Goal: Information Seeking & Learning: Find specific fact

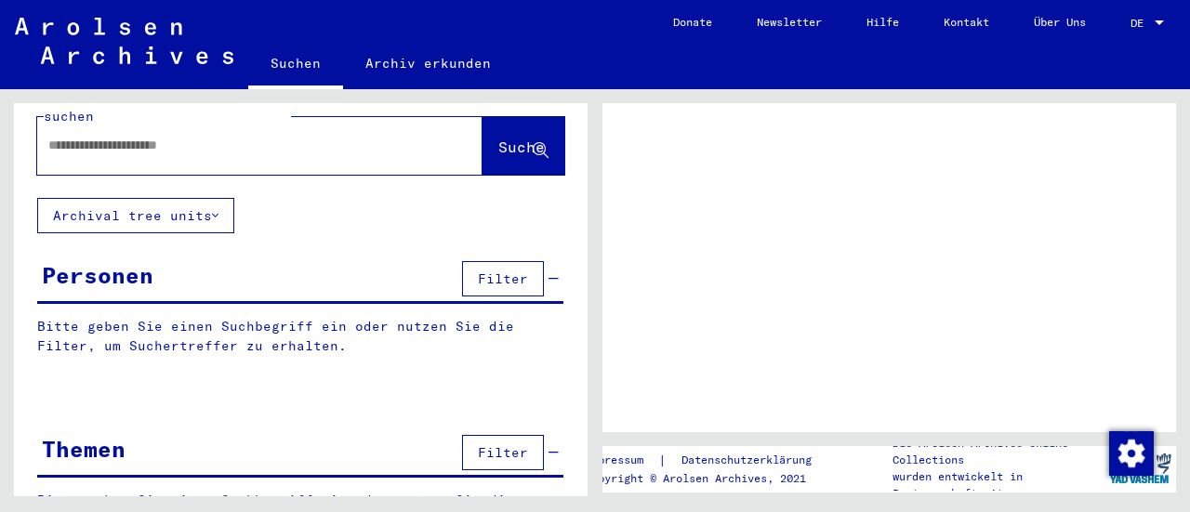
scroll to position [46, 0]
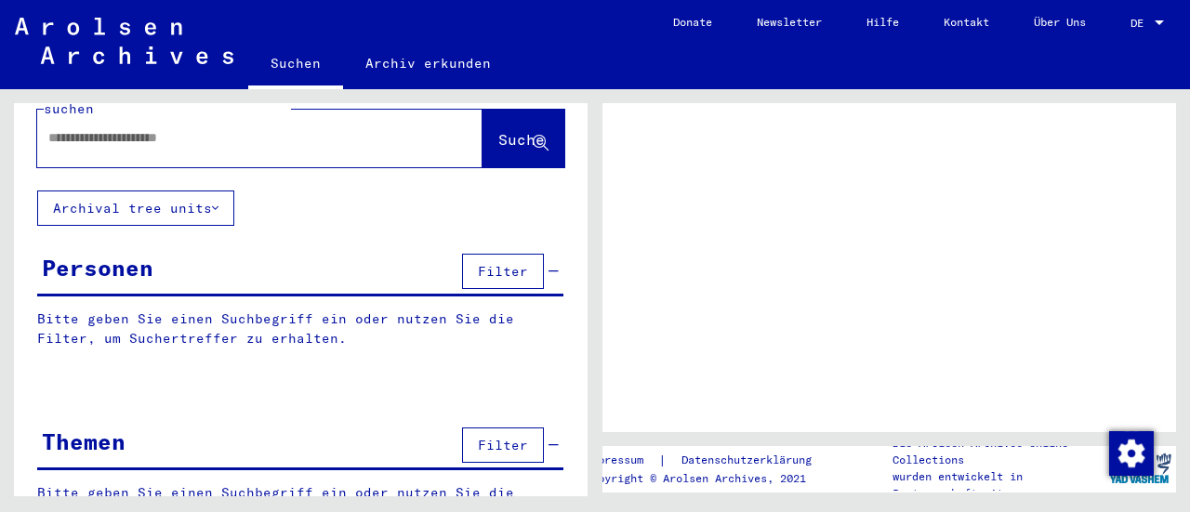
click at [141, 251] on div "Personen" at bounding box center [98, 267] width 112 height 33
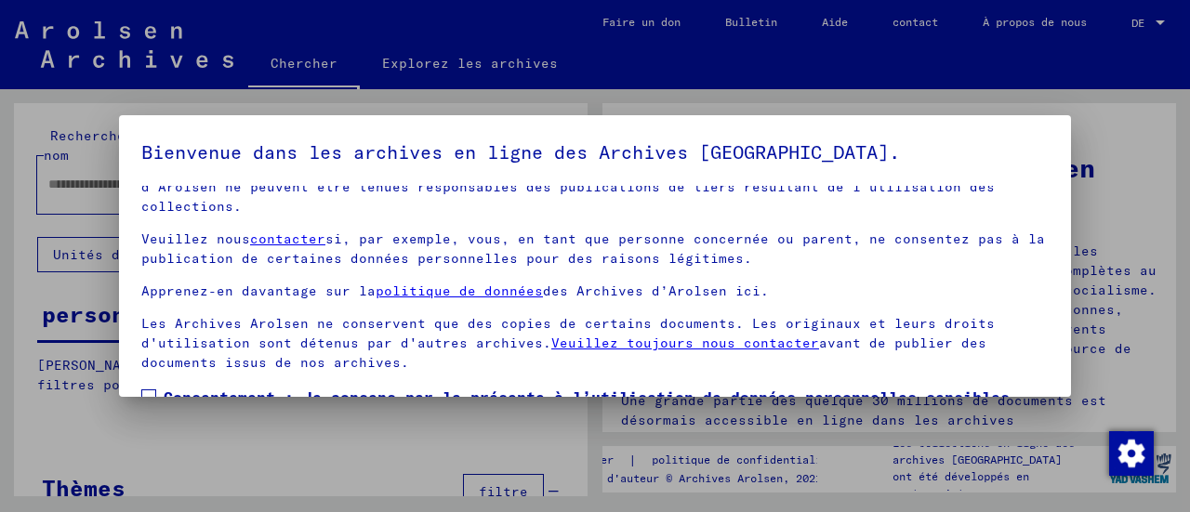
scroll to position [144, 0]
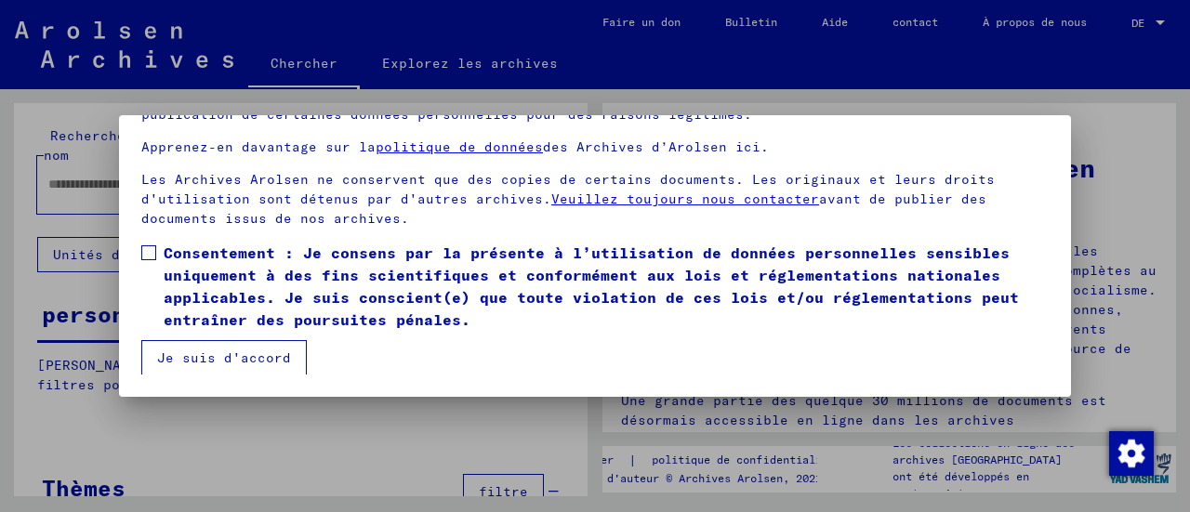
click at [207, 257] on font "Consentement : Je consens par la présente à l’utilisation de données personnell…" at bounding box center [591, 285] width 855 height 85
click at [226, 354] on font "Je suis d'accord" at bounding box center [224, 357] width 134 height 17
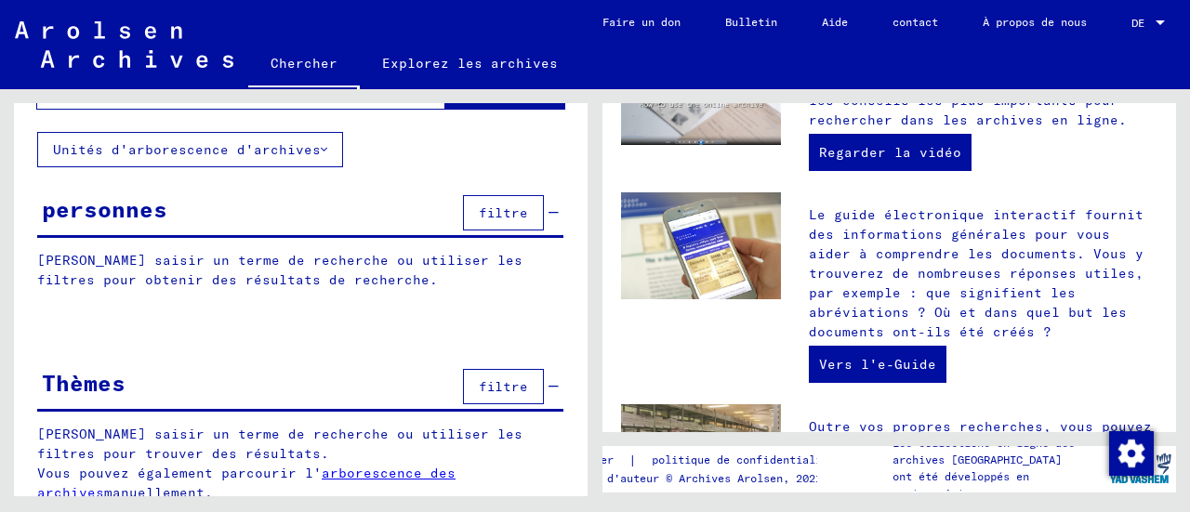
scroll to position [688, 0]
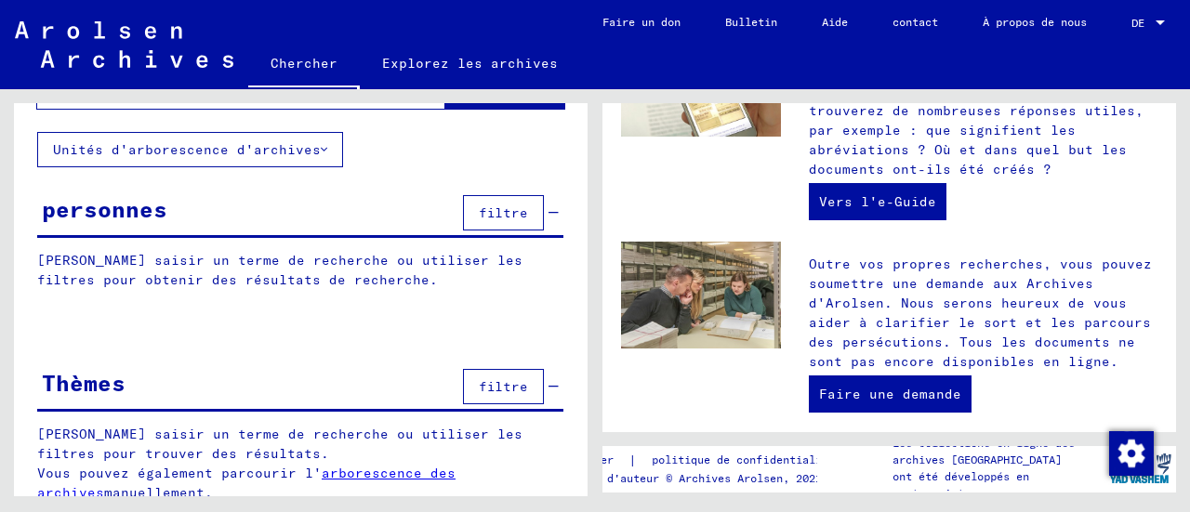
click at [184, 207] on div "personnes filtre" at bounding box center [300, 214] width 526 height 47
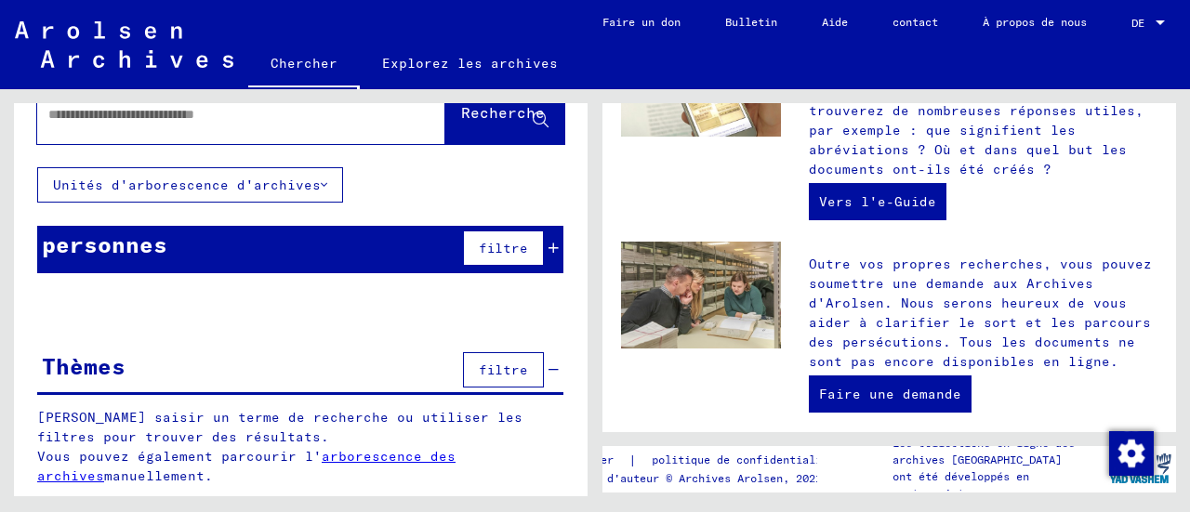
click at [179, 228] on div "personnes filtre" at bounding box center [300, 249] width 526 height 47
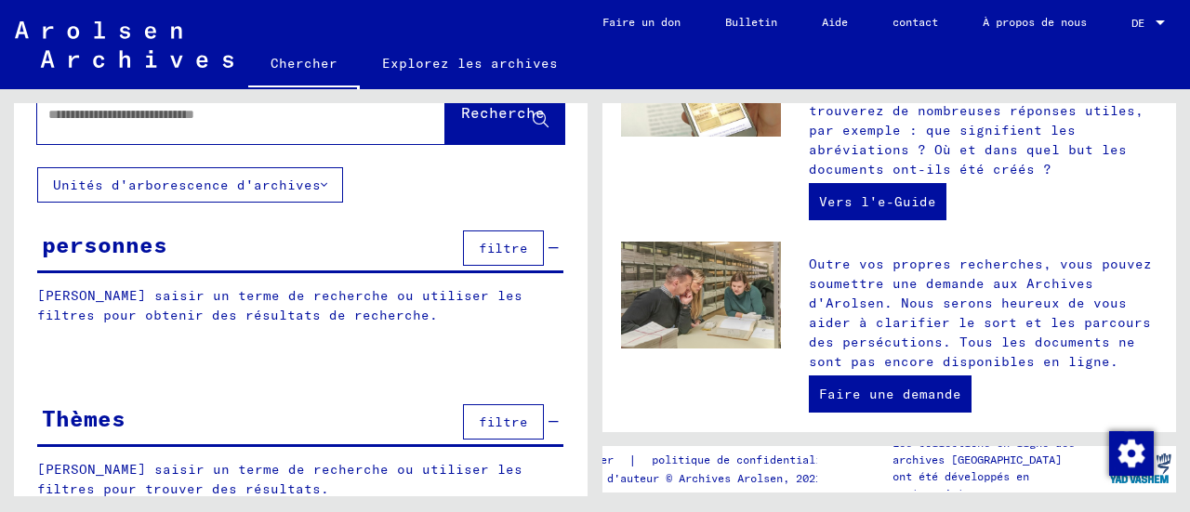
scroll to position [105, 0]
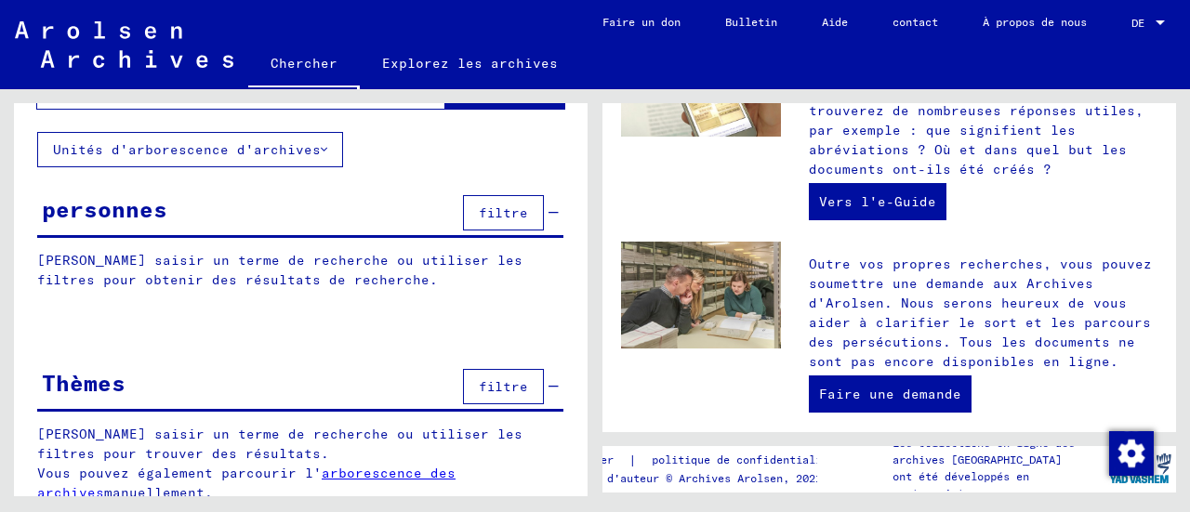
click at [174, 285] on font "[PERSON_NAME] saisir un terme de recherche ou utiliser les filtres pour obtenir…" at bounding box center [279, 270] width 485 height 36
click at [264, 279] on font "[PERSON_NAME] saisir un terme de recherche ou utiliser les filtres pour obtenir…" at bounding box center [279, 270] width 485 height 36
click at [129, 330] on div at bounding box center [300, 329] width 573 height 23
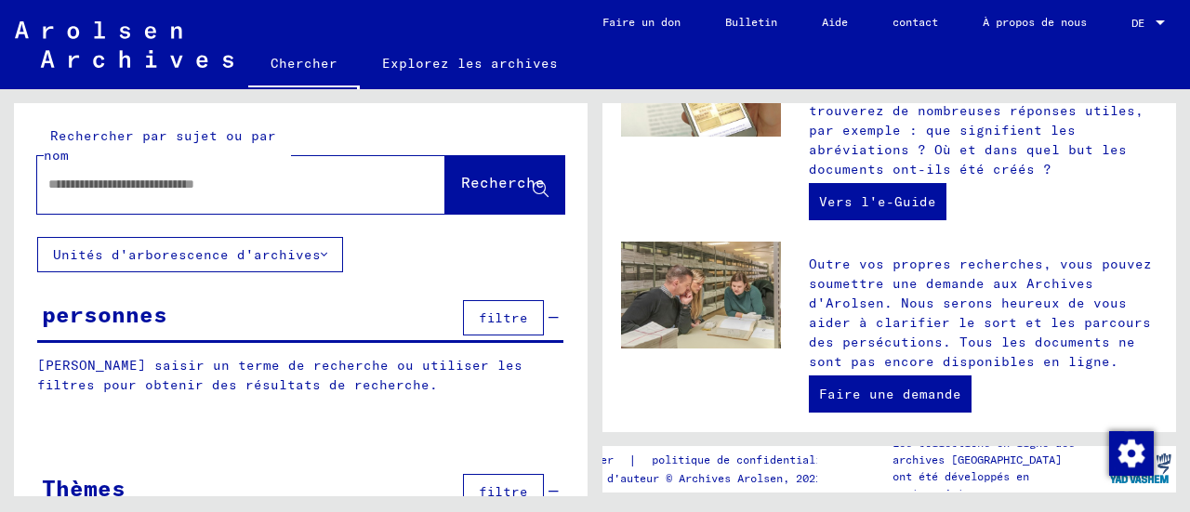
click at [191, 179] on input "text" at bounding box center [218, 185] width 341 height 20
type input "****"
click at [448, 280] on div "Rechercher par sujet ou par nom **** close Recherche Unités d'arborescence d'ar…" at bounding box center [300, 369] width 573 height 533
click at [468, 166] on button "Recherche" at bounding box center [504, 185] width 119 height 58
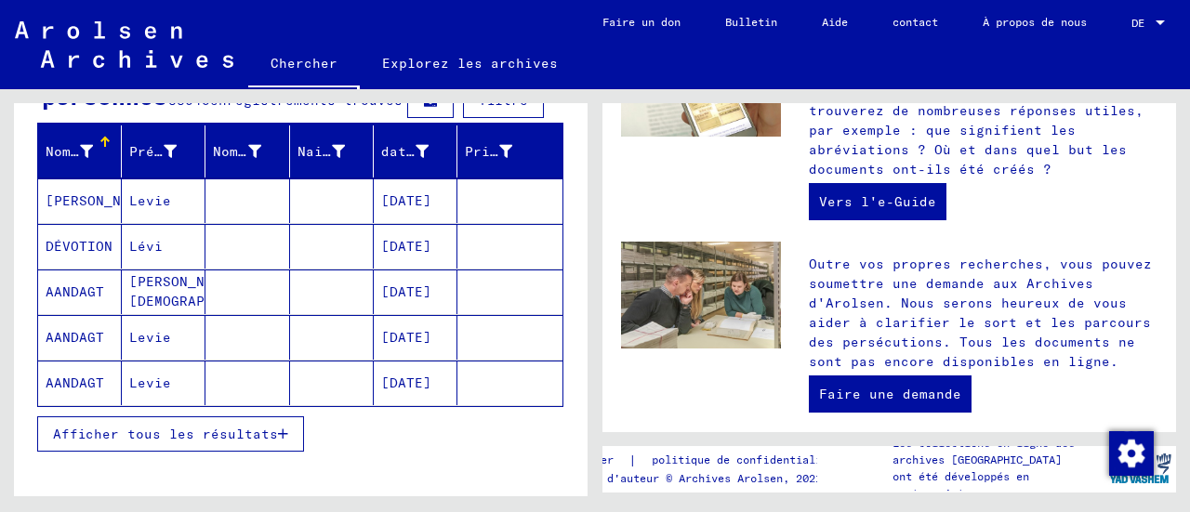
scroll to position [218, 0]
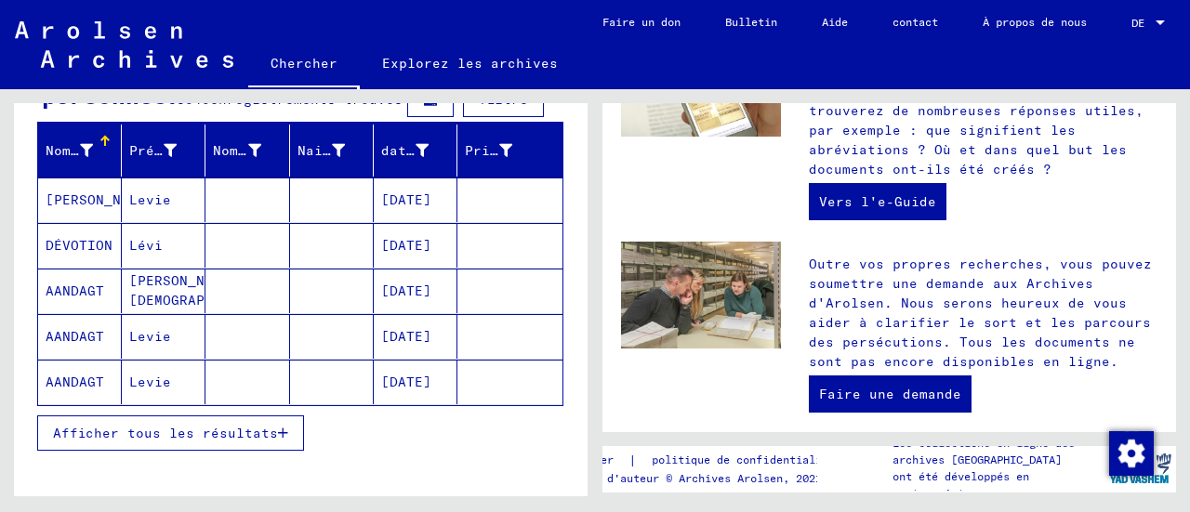
click at [53, 161] on div "Nom de famille" at bounding box center [69, 151] width 47 height 20
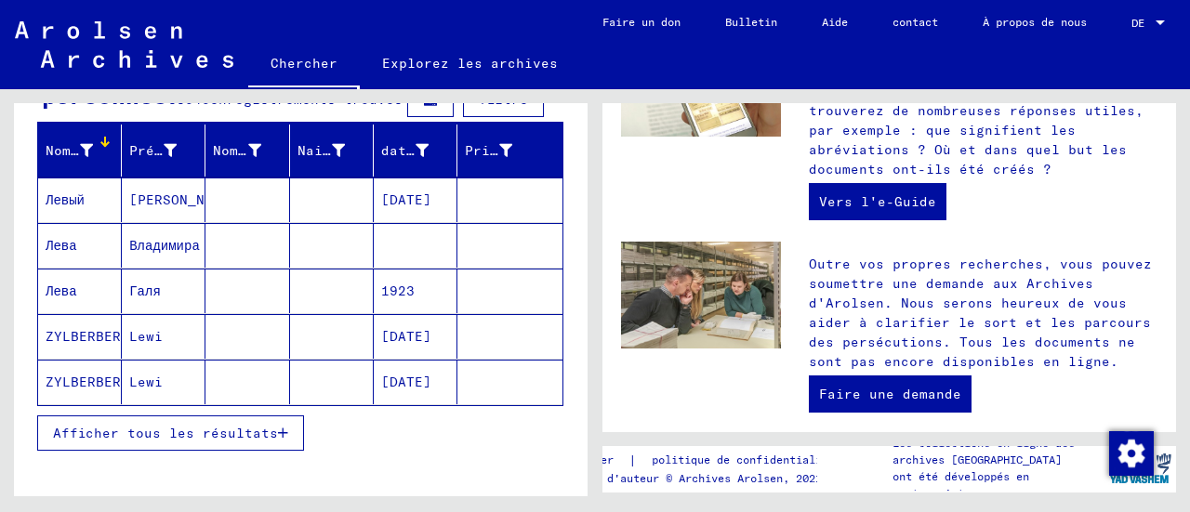
scroll to position [17, 0]
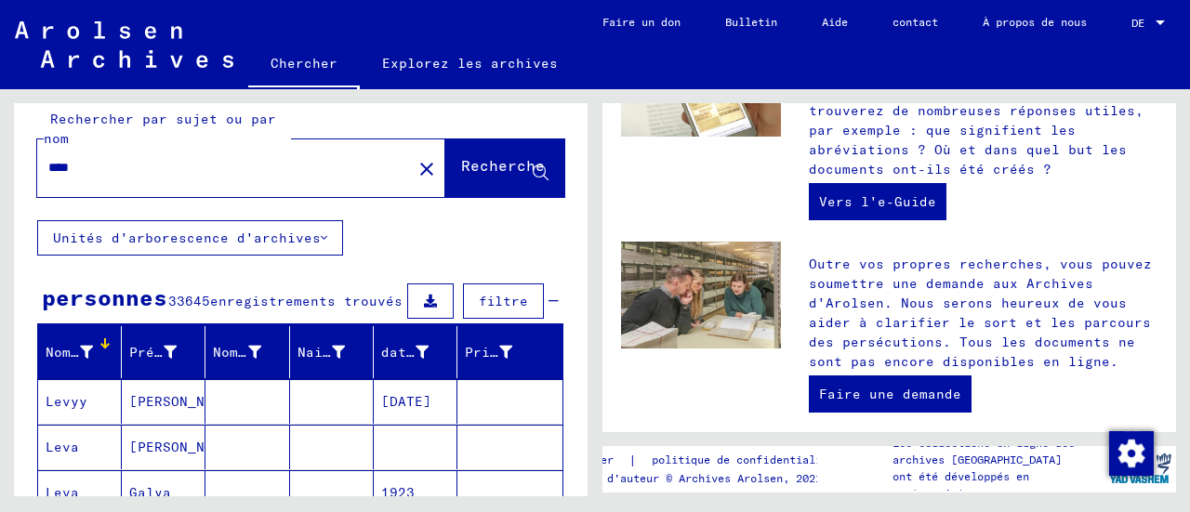
click at [483, 306] on font "filtre" at bounding box center [503, 301] width 49 height 17
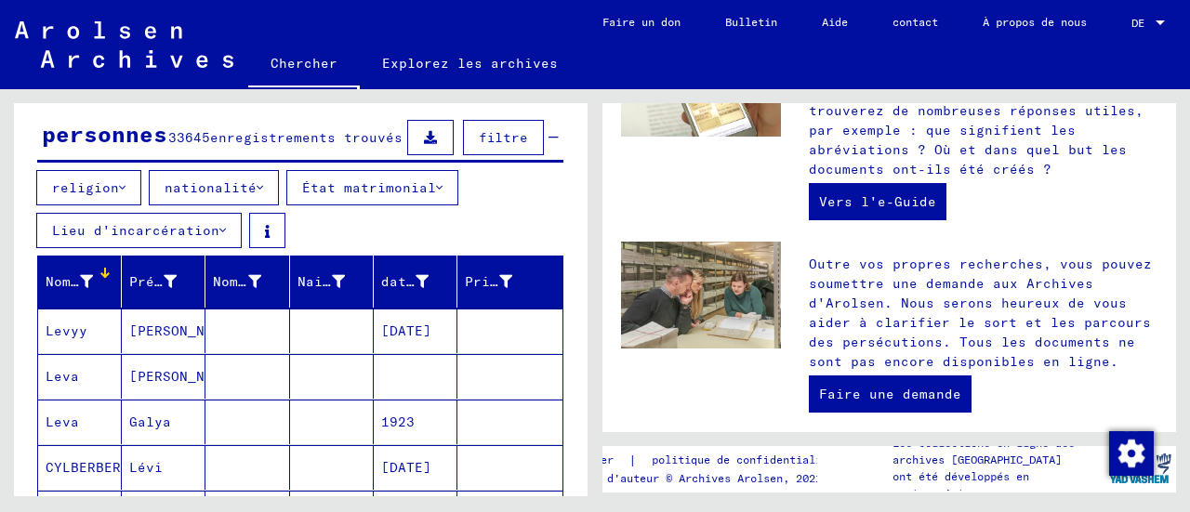
scroll to position [181, 0]
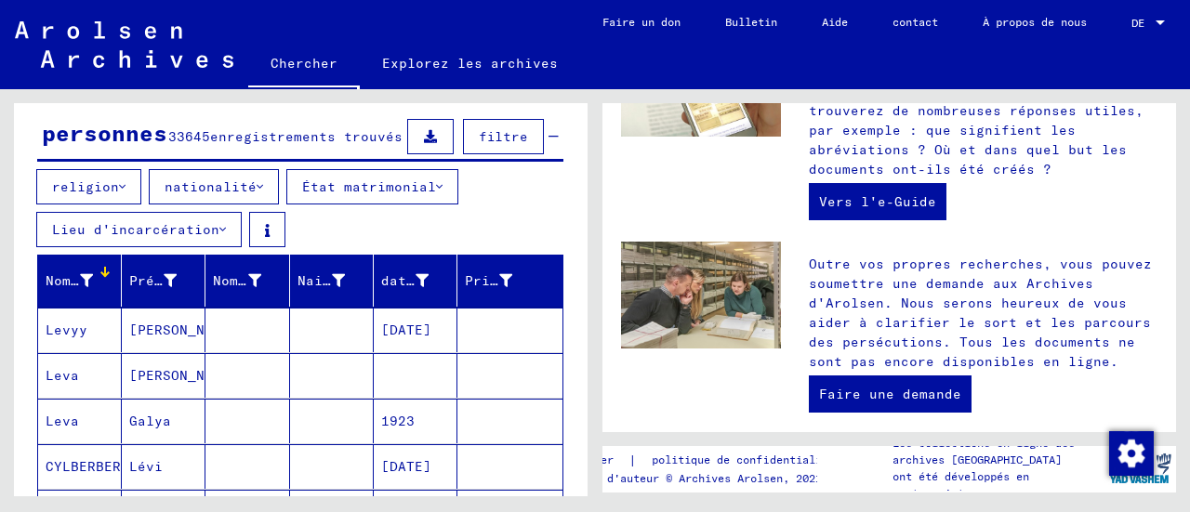
click at [344, 215] on div "religion nationalité État matrimonial Lieu d'incarcération" at bounding box center [300, 211] width 573 height 85
click at [398, 194] on font "État matrimonial" at bounding box center [369, 186] width 134 height 17
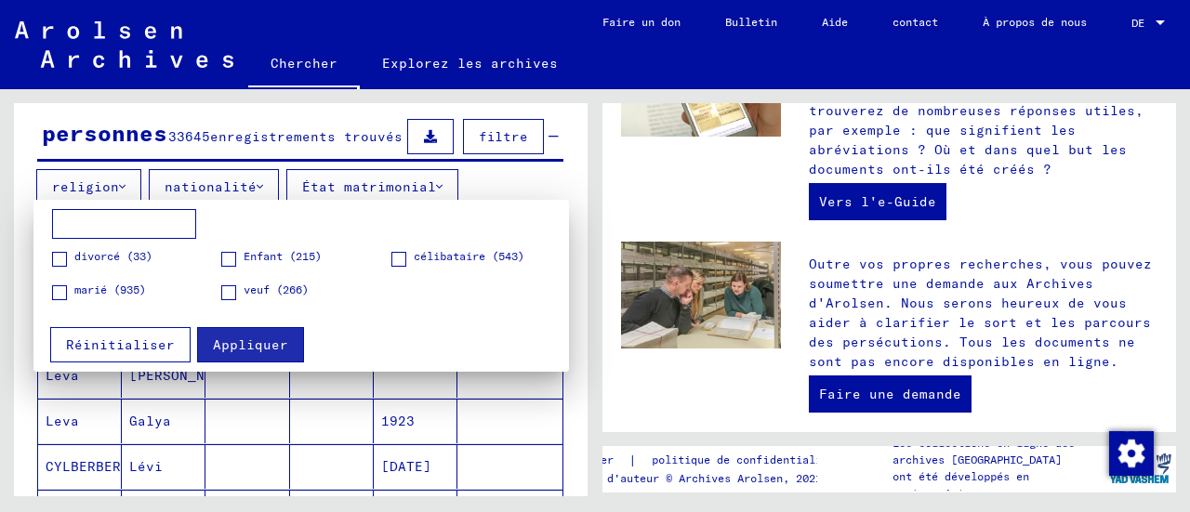
click at [26, 252] on div at bounding box center [595, 256] width 1190 height 512
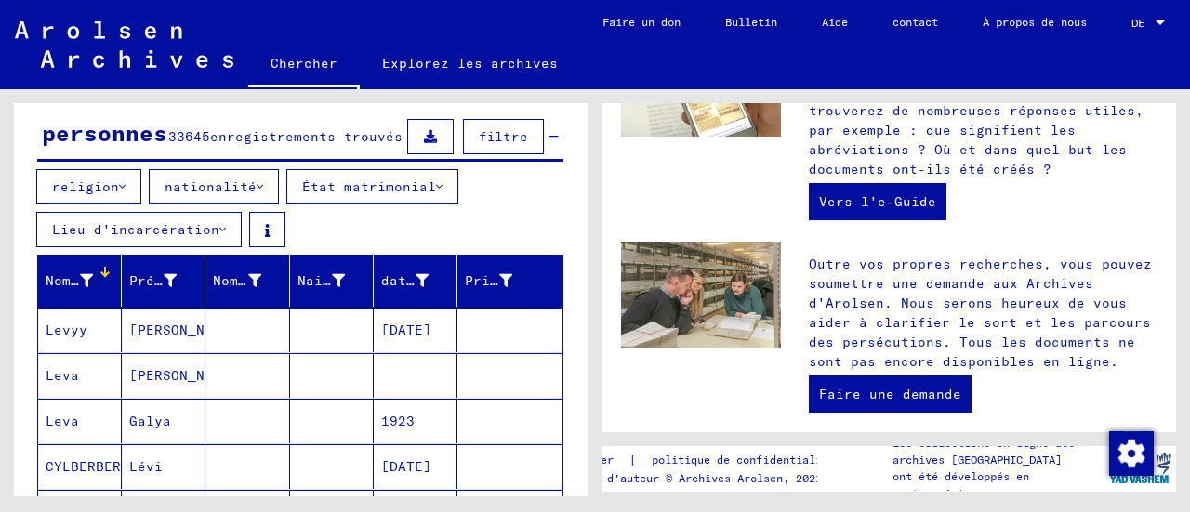
click at [211, 200] on button "nationalité" at bounding box center [214, 186] width 130 height 35
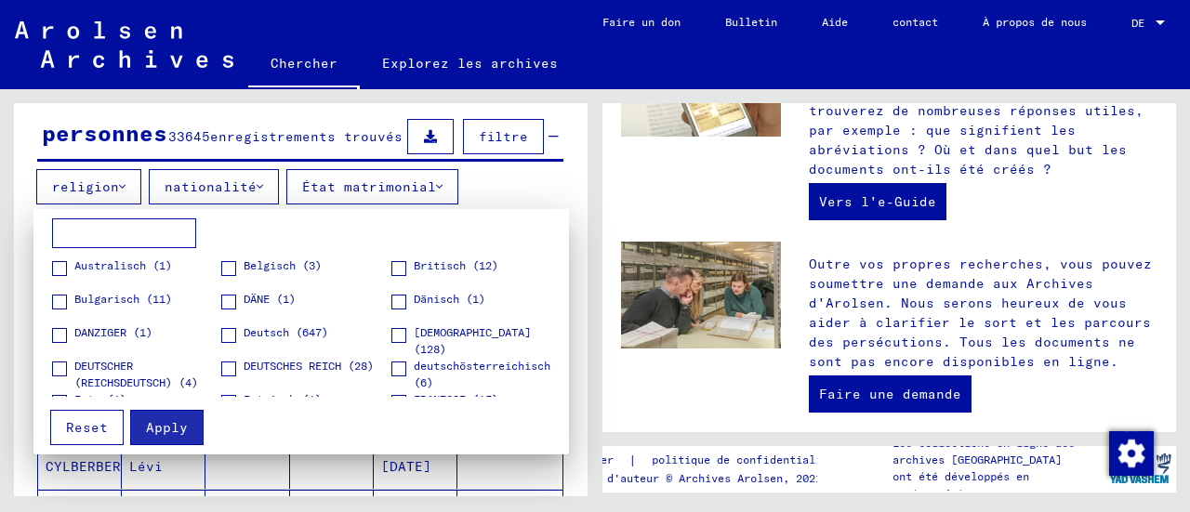
click at [211, 200] on div at bounding box center [595, 256] width 1190 height 512
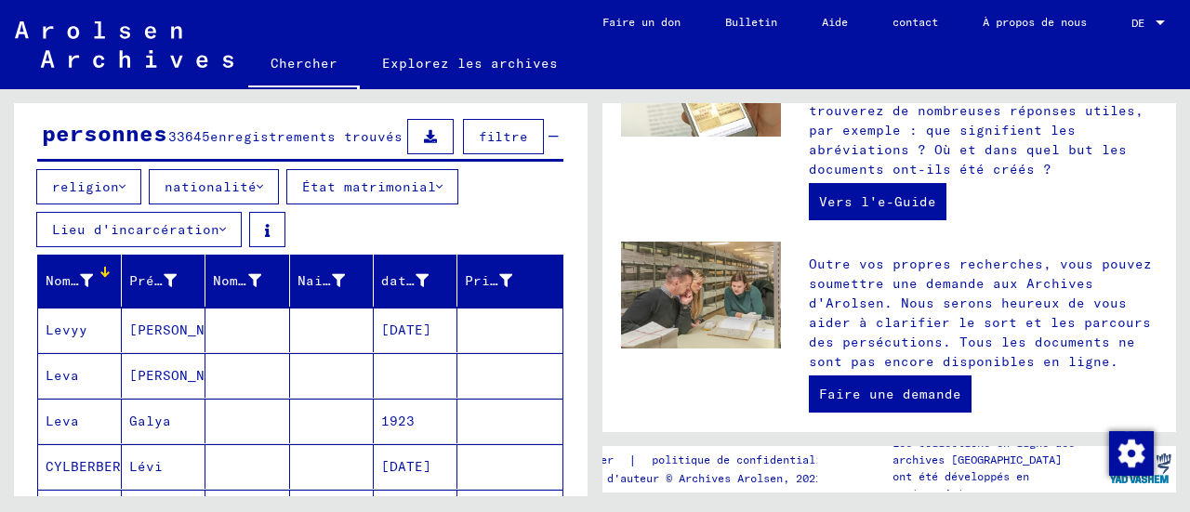
click at [144, 190] on yv-its-filter-header-button "religion" at bounding box center [92, 186] width 112 height 17
click at [217, 195] on font "nationalité" at bounding box center [210, 186] width 92 height 17
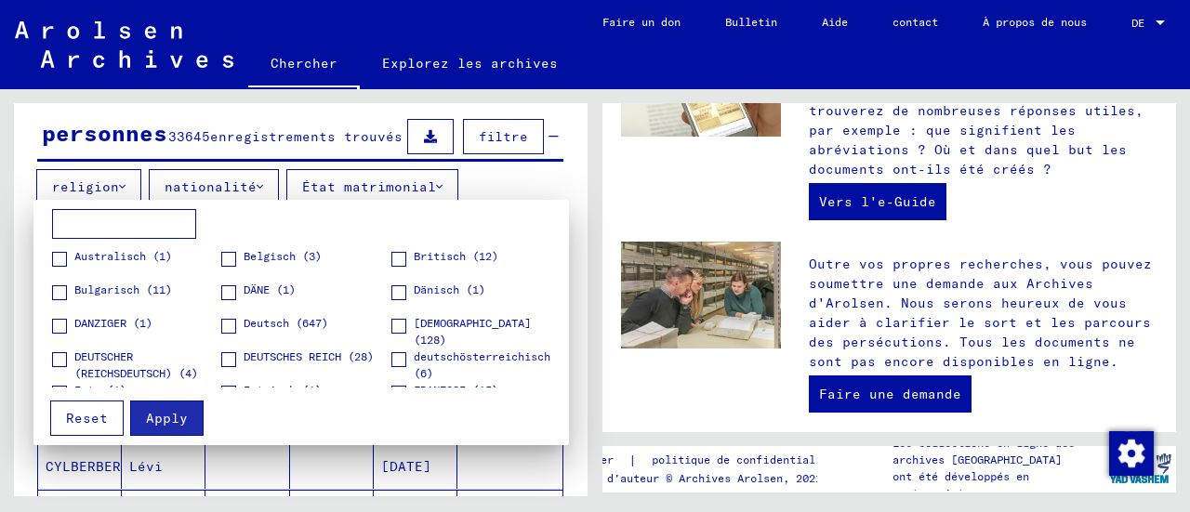
click at [136, 223] on input at bounding box center [124, 224] width 144 height 30
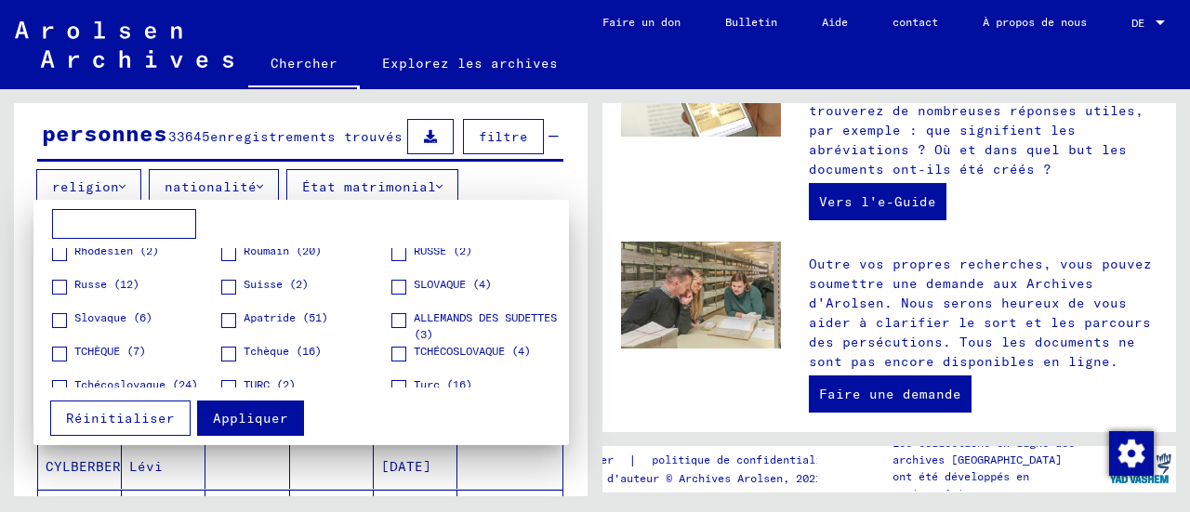
scroll to position [528, 0]
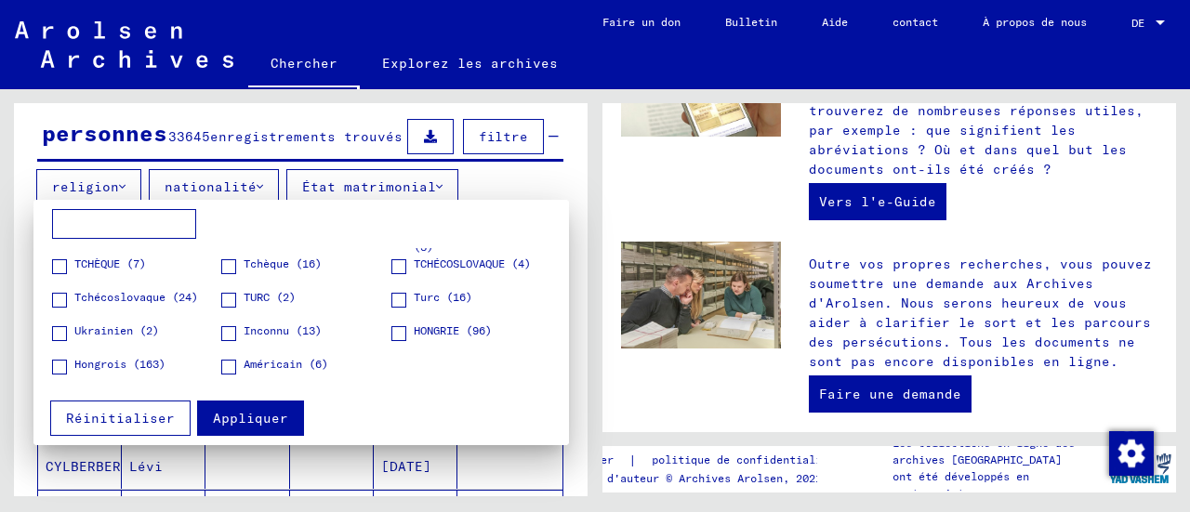
click at [0, 256] on div at bounding box center [595, 256] width 1190 height 512
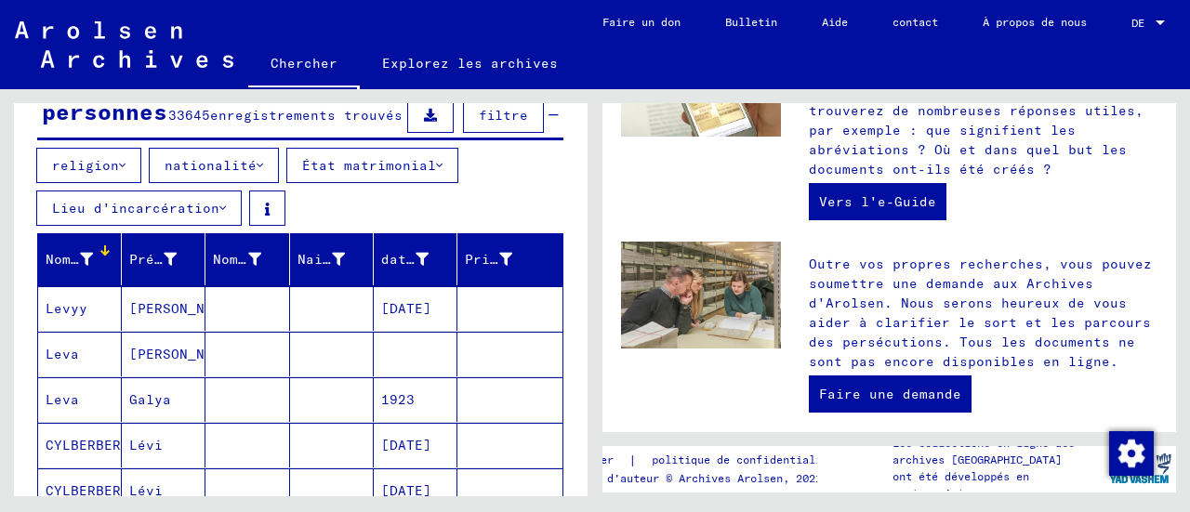
scroll to position [0, 0]
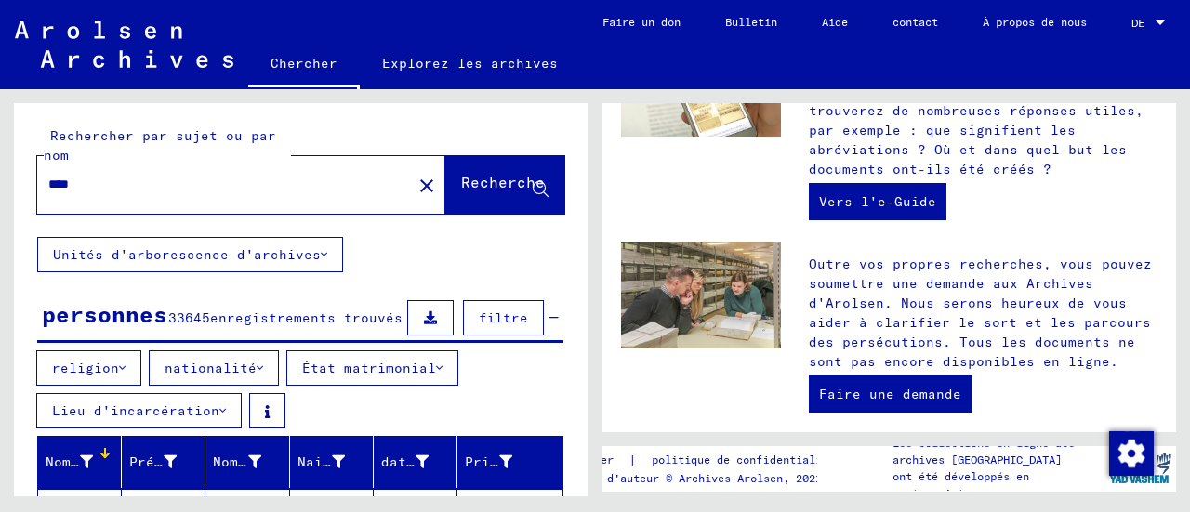
click at [106, 205] on div "**** close" at bounding box center [241, 185] width 408 height 58
drag, startPoint x: 119, startPoint y: 194, endPoint x: 74, endPoint y: 188, distance: 45.1
click at [74, 188] on div "****" at bounding box center [213, 185] width 352 height 42
click at [108, 191] on input "****" at bounding box center [218, 185] width 341 height 20
drag, startPoint x: 108, startPoint y: 191, endPoint x: 0, endPoint y: 201, distance: 108.3
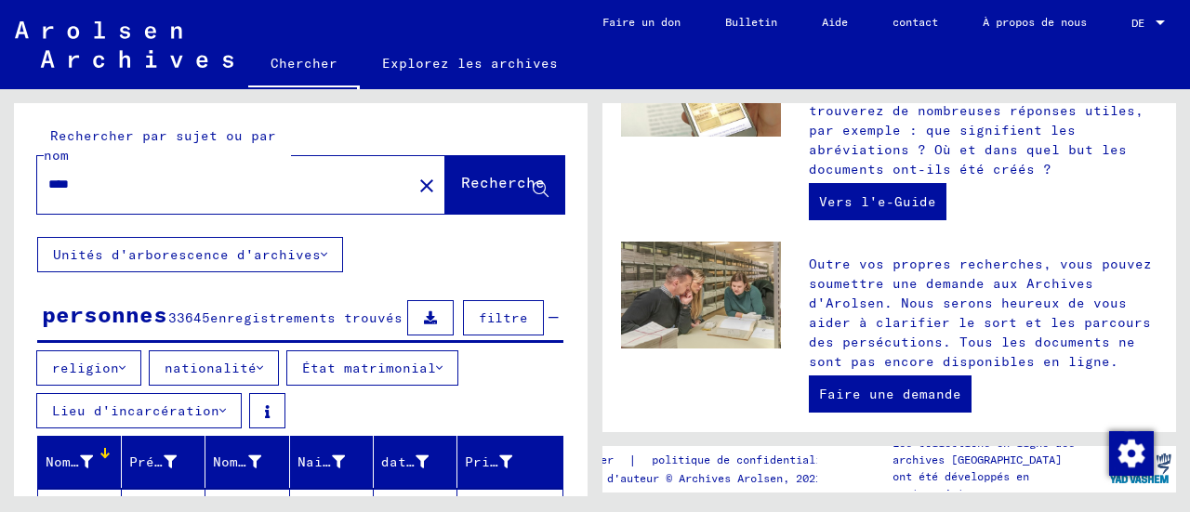
click at [0, 201] on div "Rechercher par sujet ou par nom **** close Recherche Unités d'arborescence d'ar…" at bounding box center [297, 292] width 595 height 407
type input "**********"
click at [509, 180] on font "Recherche" at bounding box center [503, 182] width 84 height 19
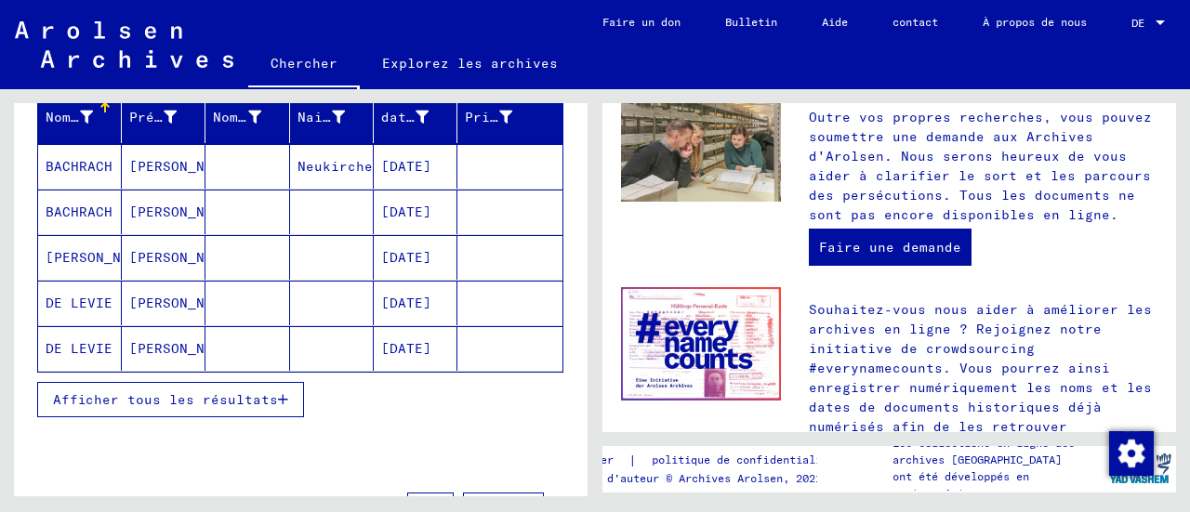
scroll to position [351, 0]
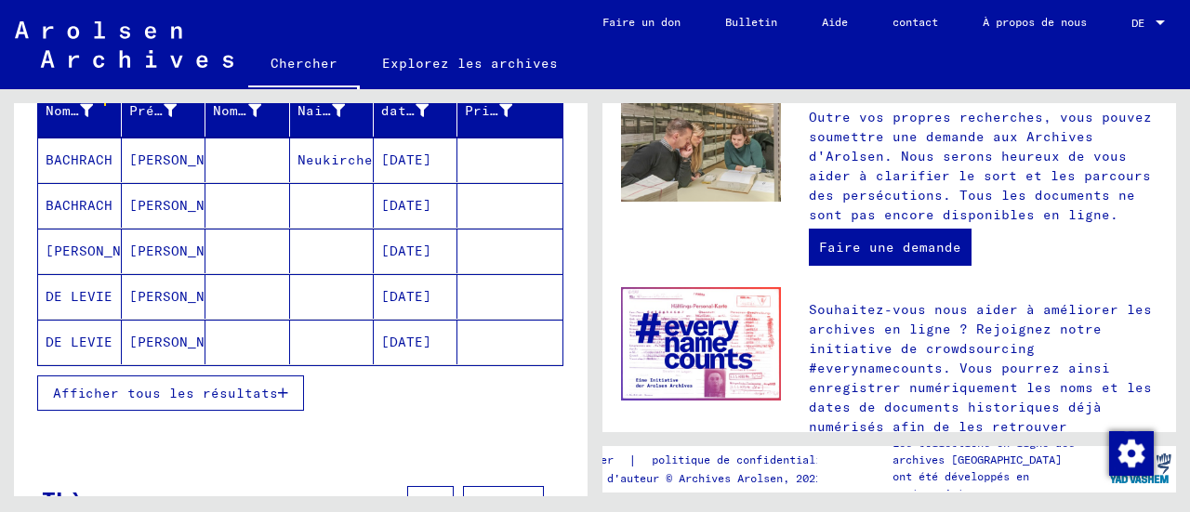
click at [232, 386] on font "Afficher tous les résultats" at bounding box center [165, 393] width 225 height 17
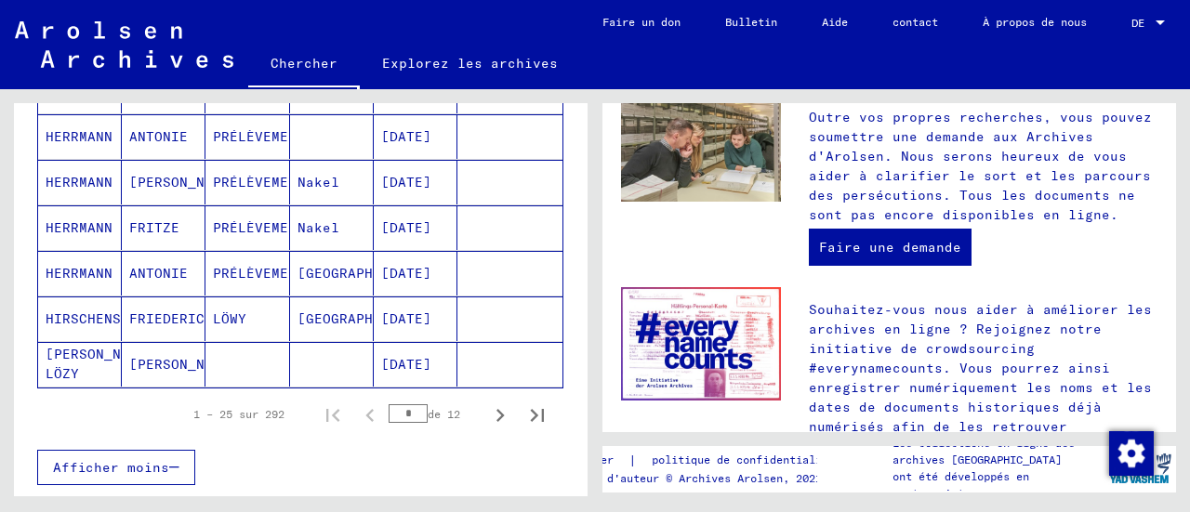
scroll to position [1241, 0]
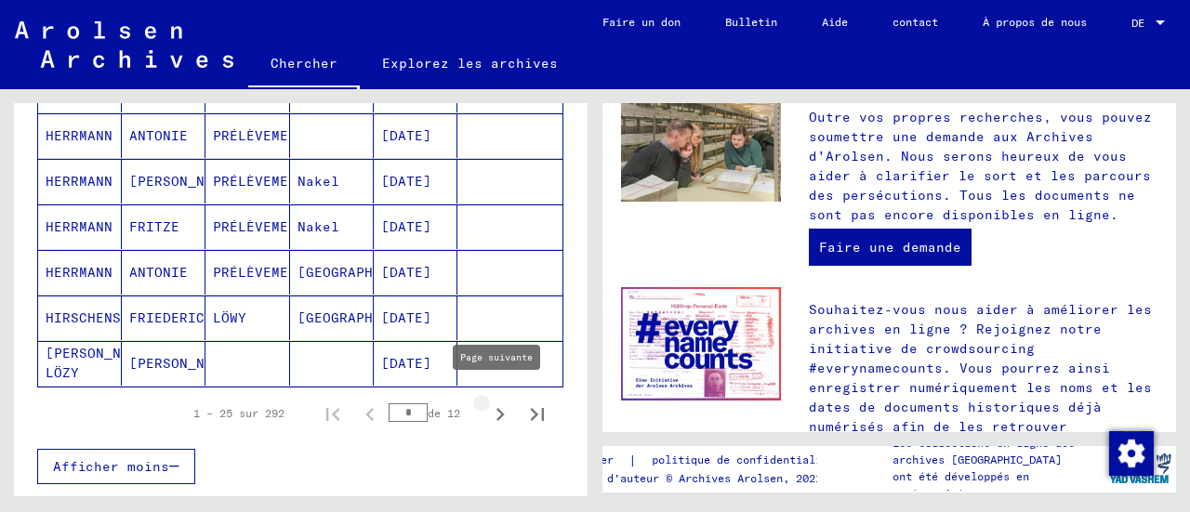
click at [492, 402] on icon "Page suivante" at bounding box center [500, 414] width 26 height 26
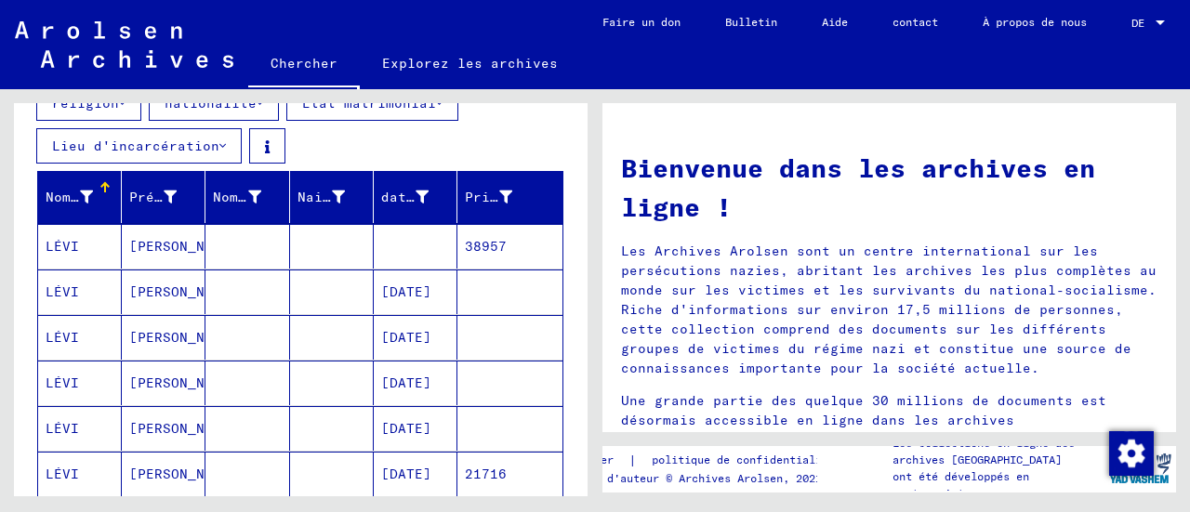
scroll to position [264, 0]
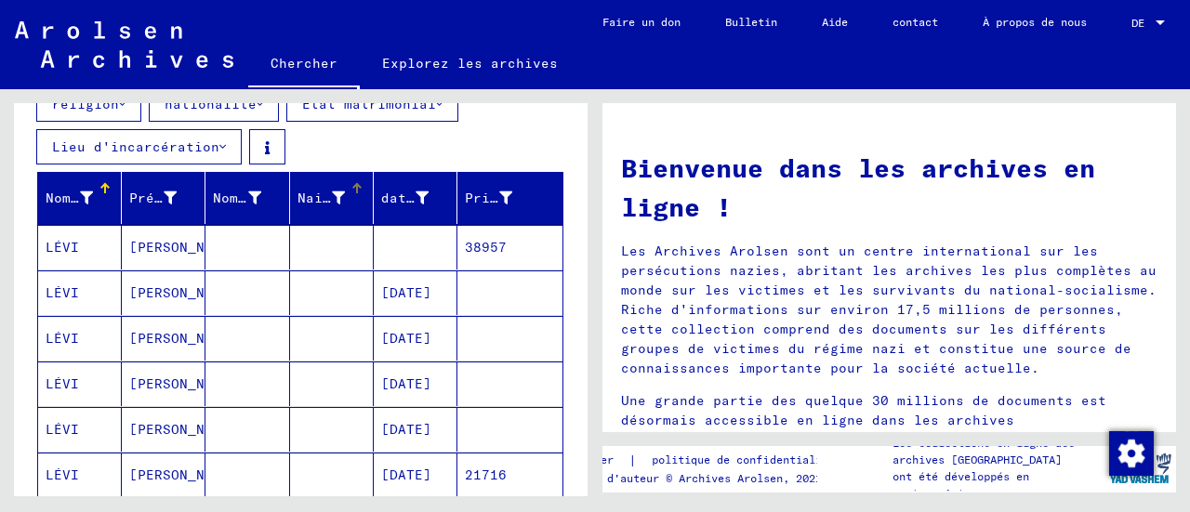
click at [303, 183] on div "Naissance" at bounding box center [334, 198] width 75 height 30
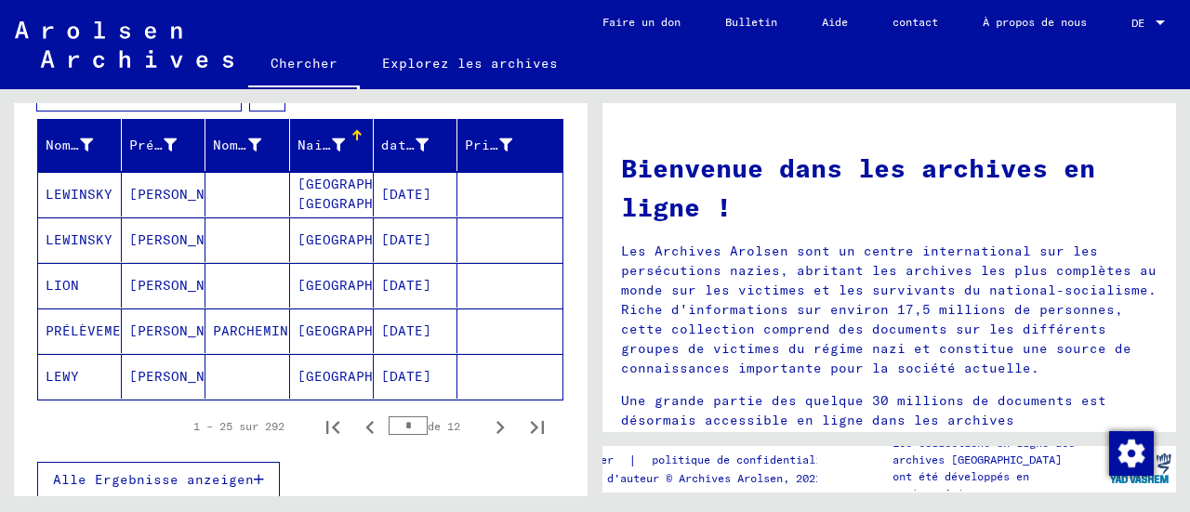
scroll to position [334, 0]
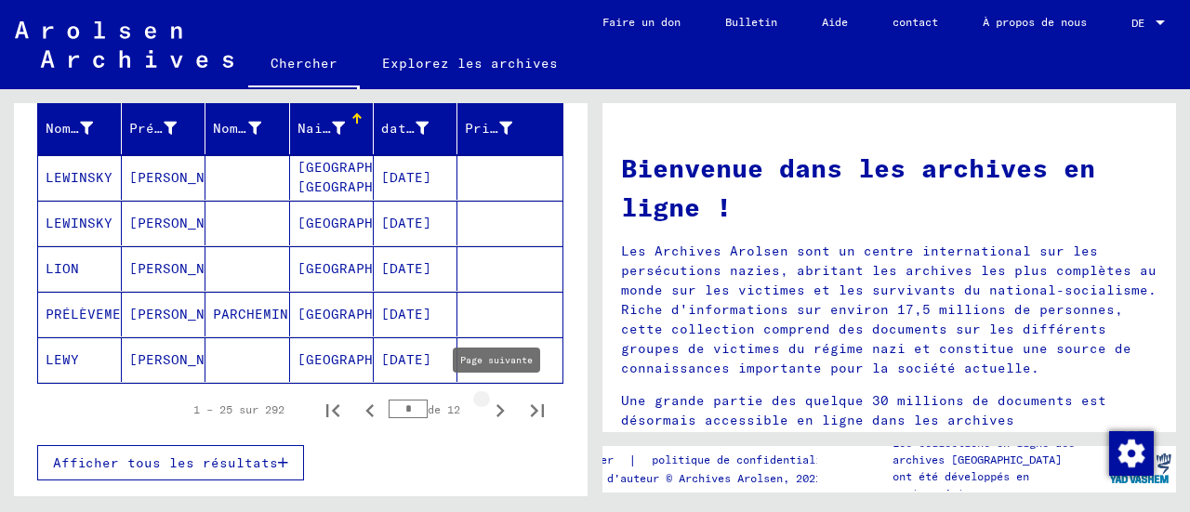
click at [487, 404] on icon "Page suivante" at bounding box center [500, 411] width 26 height 26
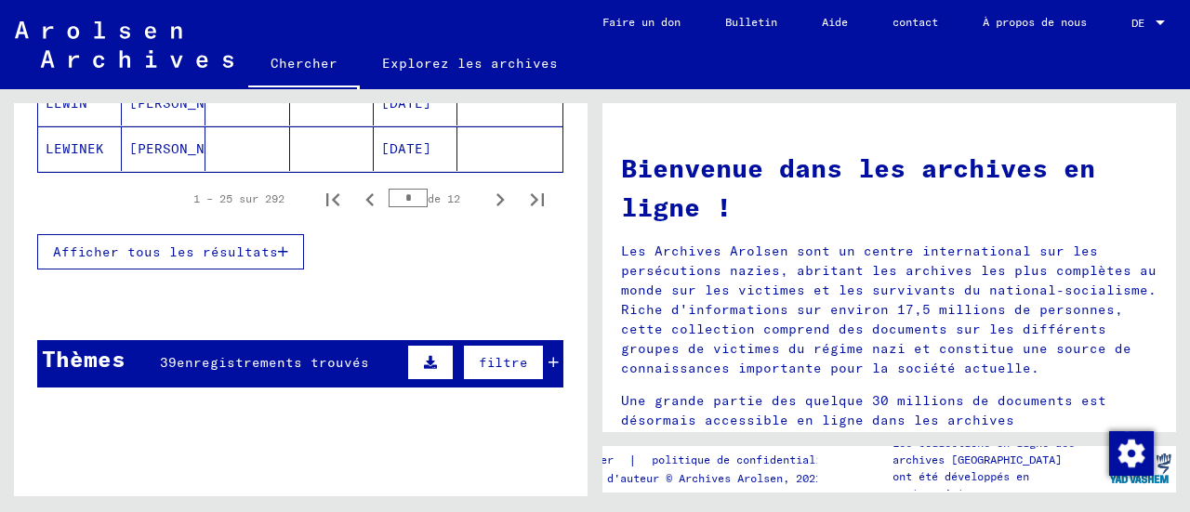
scroll to position [1452, 0]
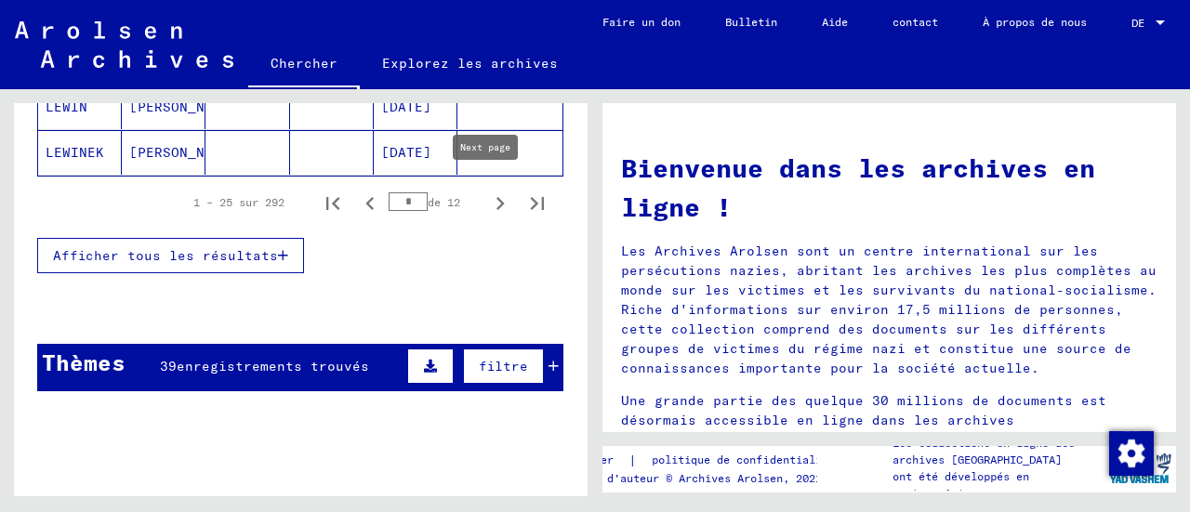
click at [487, 203] on icon "Page suivante" at bounding box center [500, 204] width 26 height 26
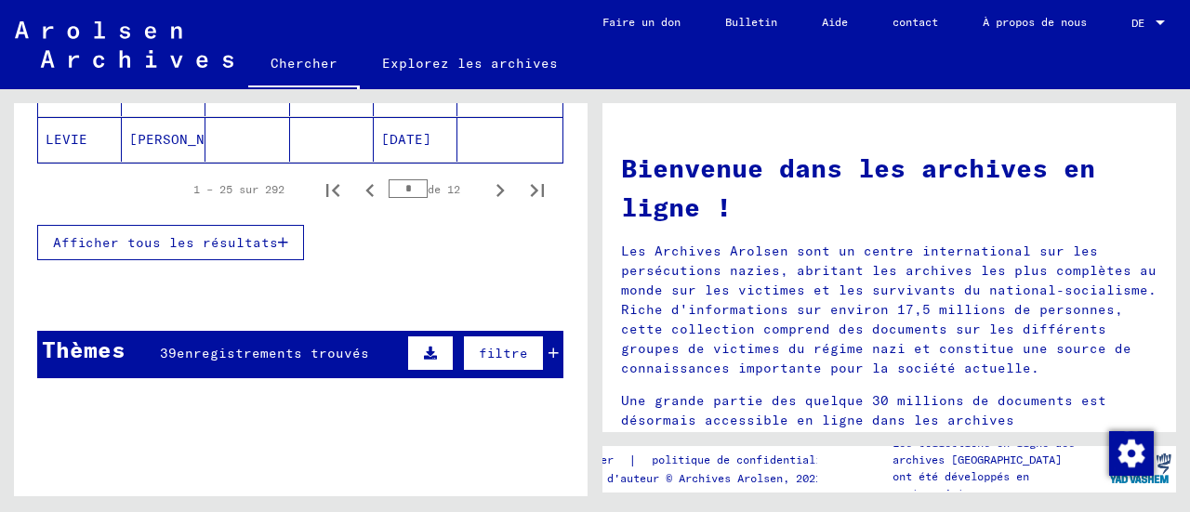
scroll to position [1349, 0]
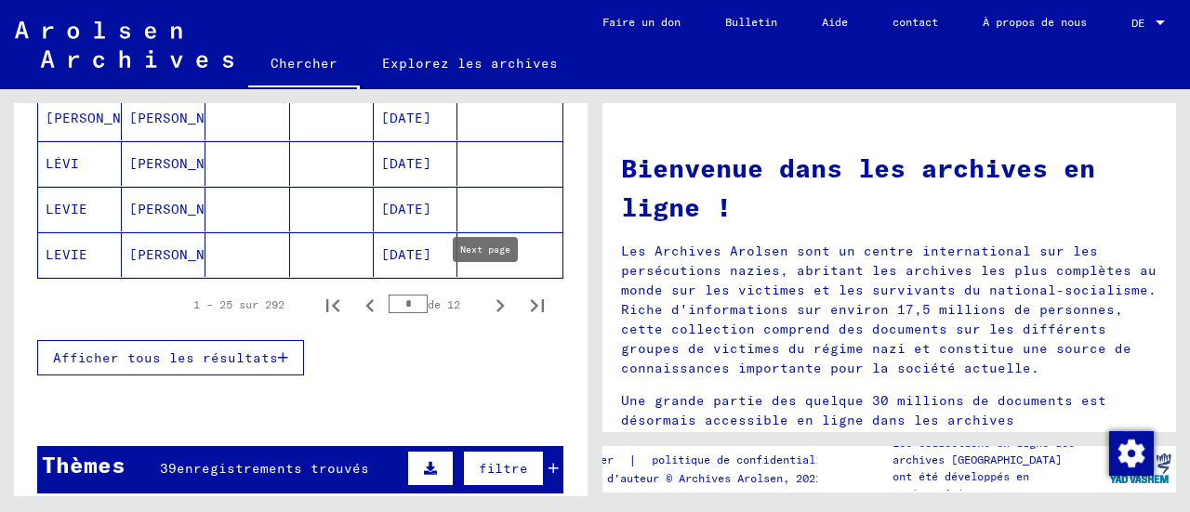
click at [490, 296] on icon "Page suivante" at bounding box center [500, 306] width 26 height 26
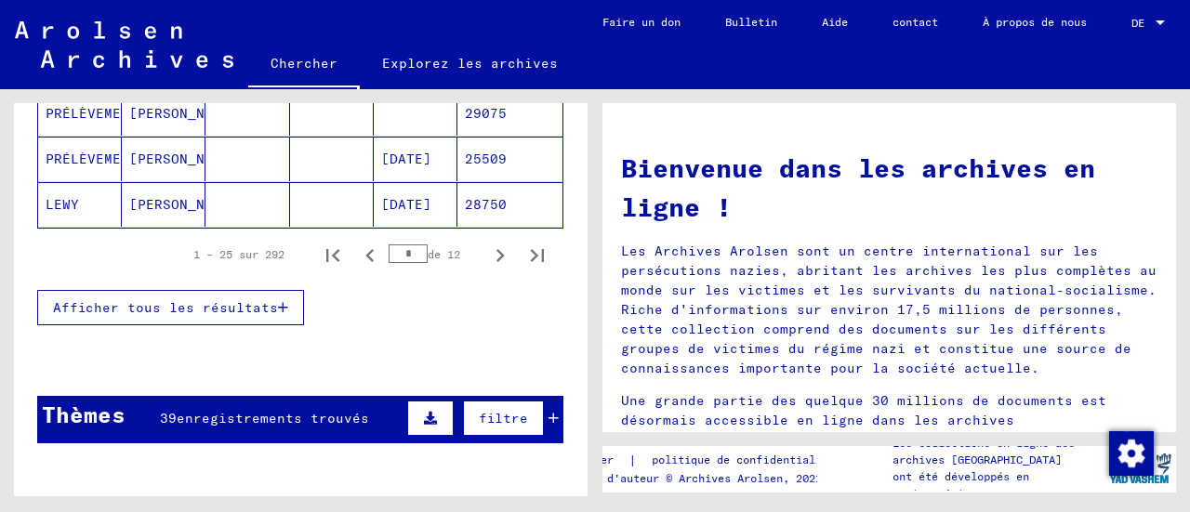
scroll to position [1399, 0]
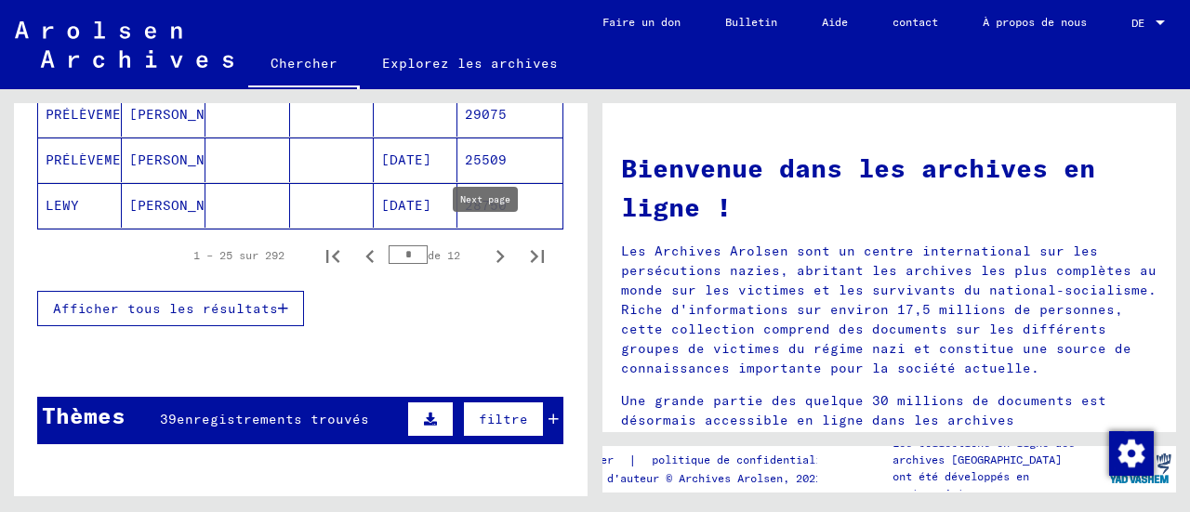
click at [487, 249] on icon "Page suivante" at bounding box center [500, 256] width 26 height 26
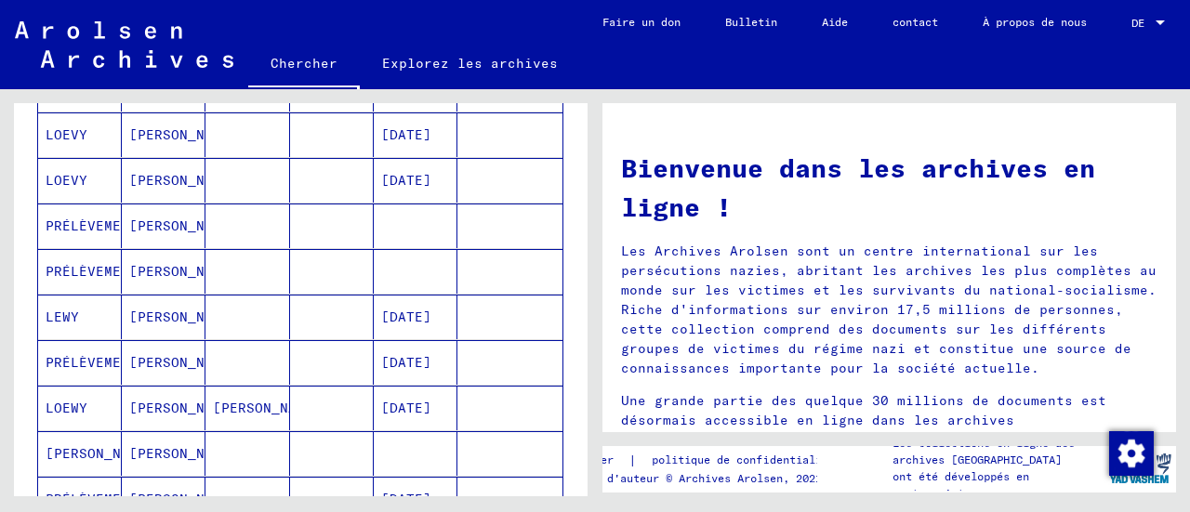
scroll to position [1351, 0]
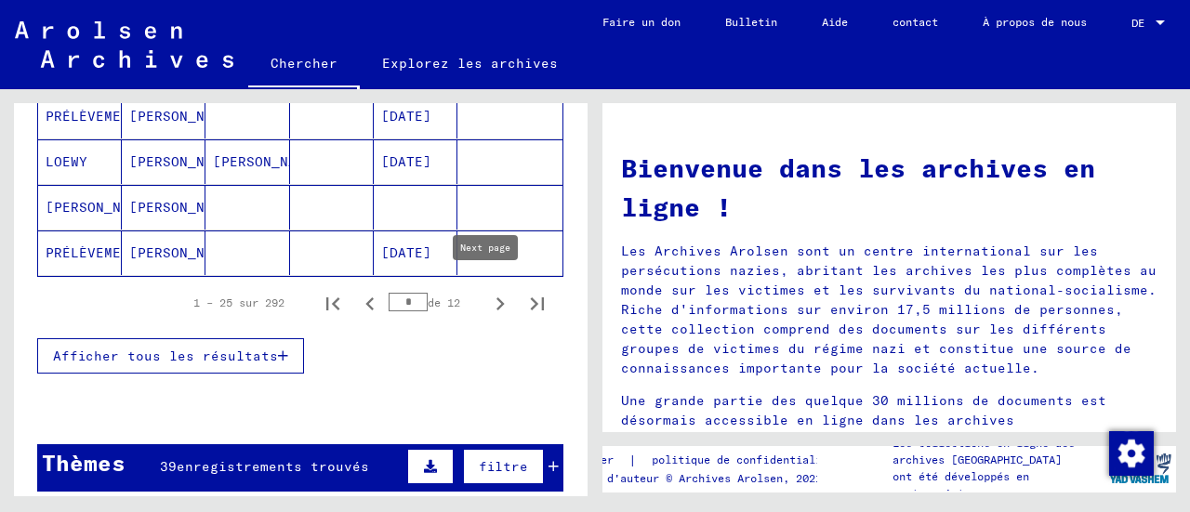
click at [481, 307] on button "Page suivante" at bounding box center [499, 302] width 37 height 37
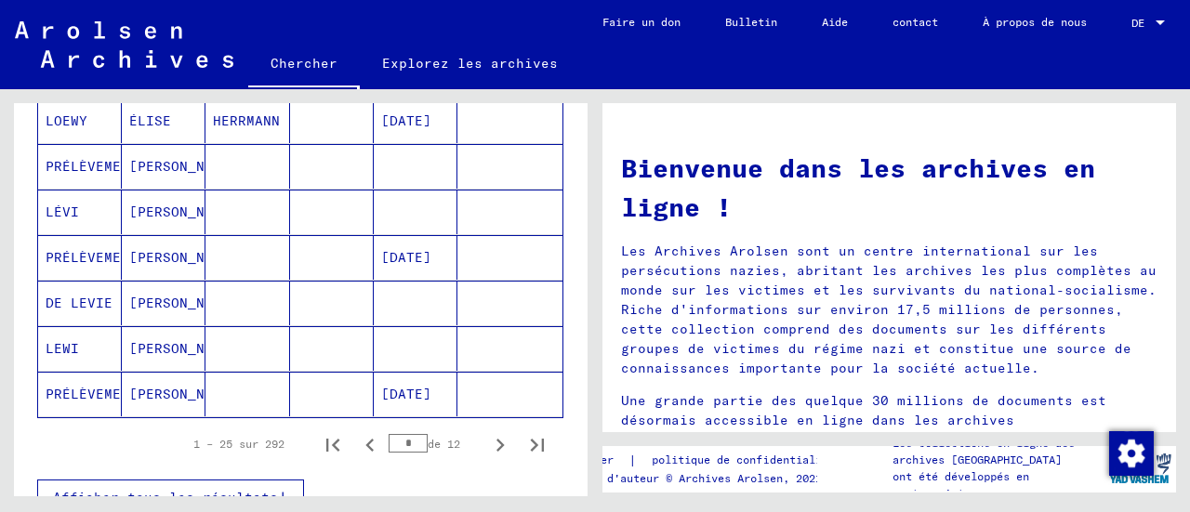
drag, startPoint x: 316, startPoint y: 298, endPoint x: 89, endPoint y: 256, distance: 230.6
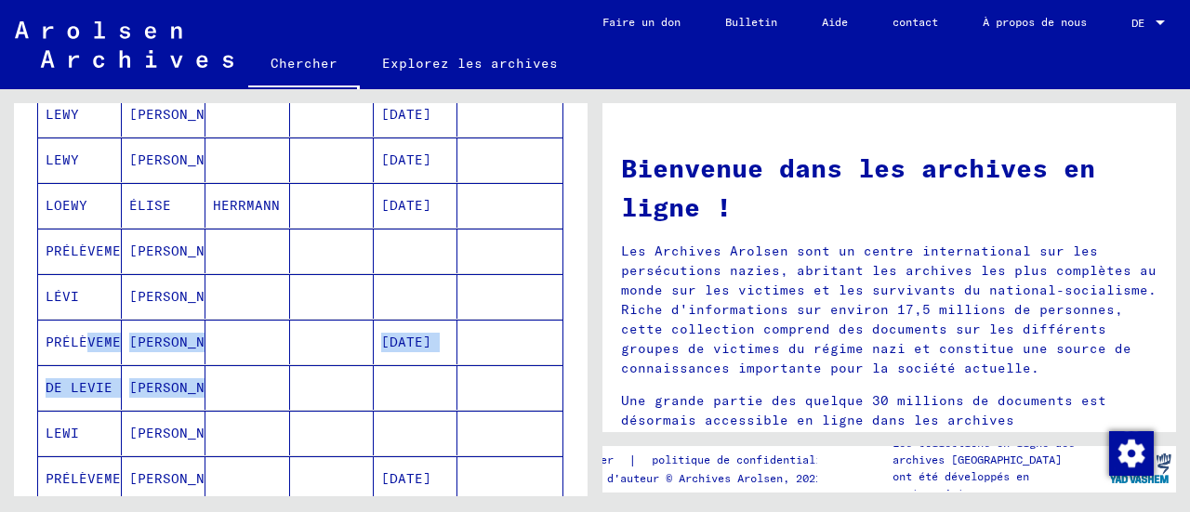
scroll to position [1128, 0]
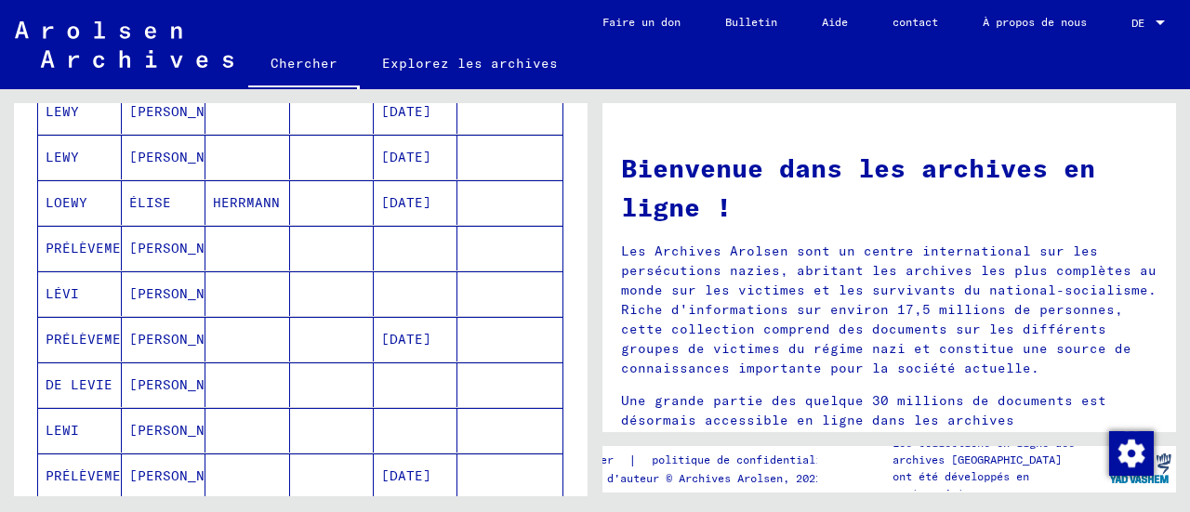
click at [167, 285] on font "[PERSON_NAME]" at bounding box center [183, 293] width 109 height 17
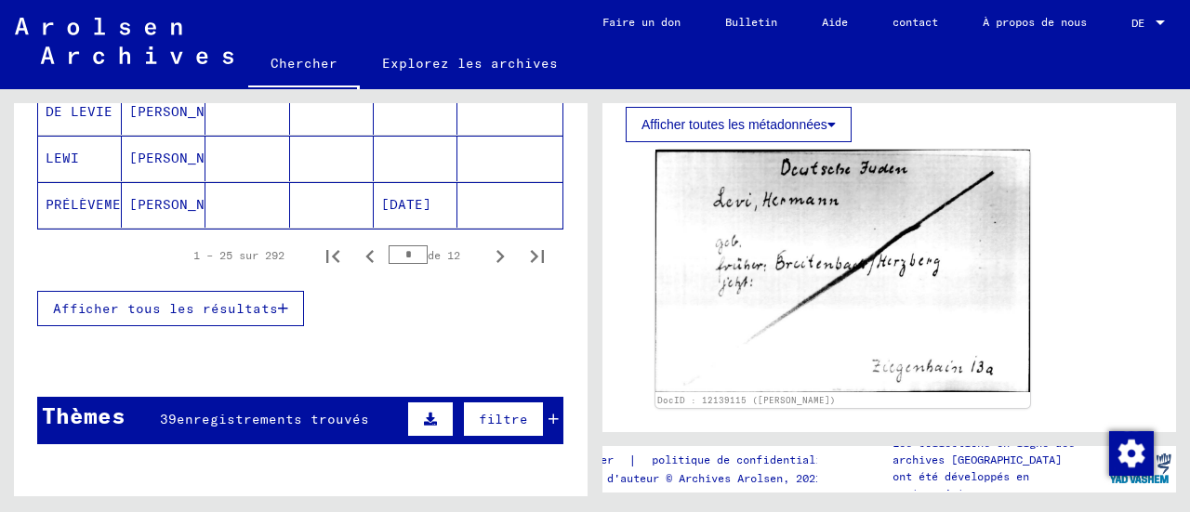
scroll to position [1444, 0]
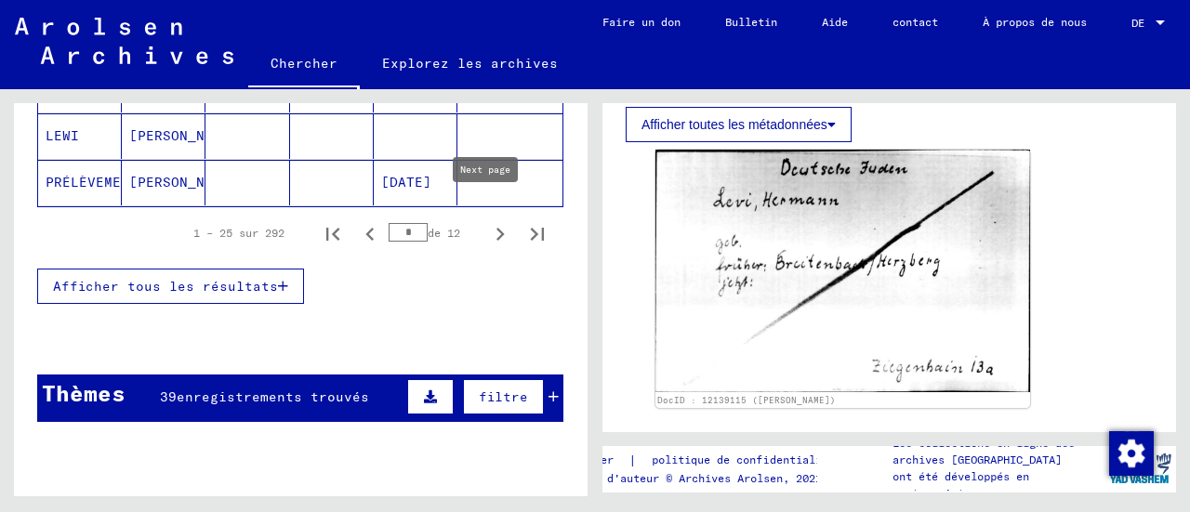
click at [496, 228] on icon "Page suivante" at bounding box center [500, 234] width 8 height 13
type input "*"
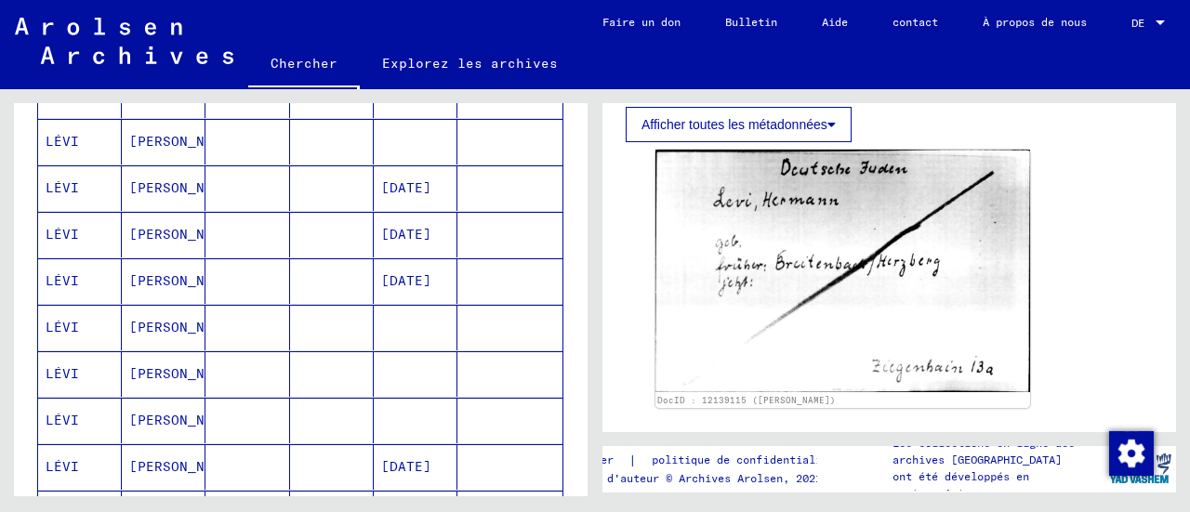
scroll to position [1111, 0]
click at [148, 228] on font "[PERSON_NAME]" at bounding box center [183, 236] width 109 height 17
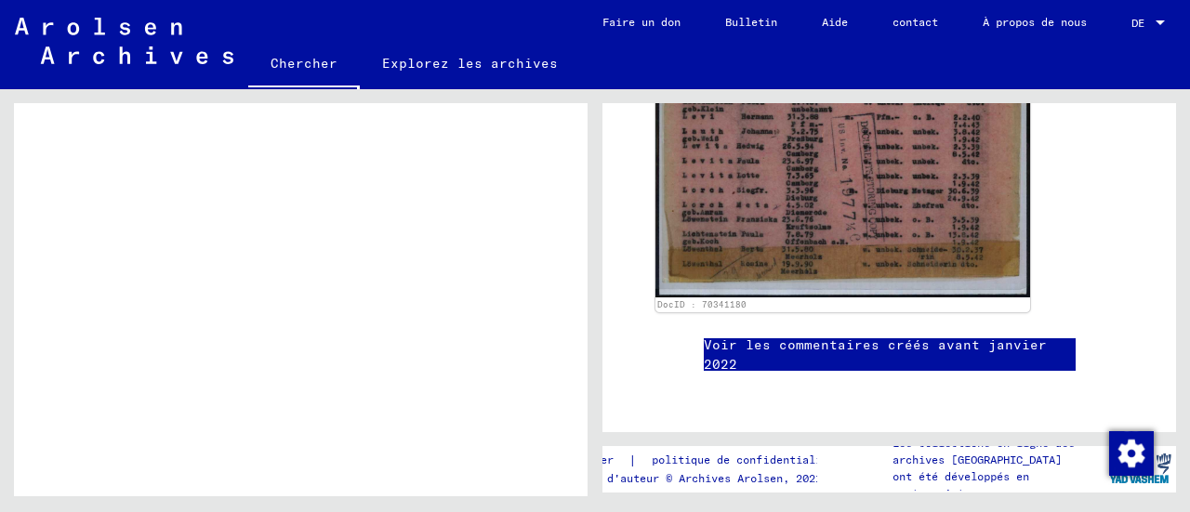
scroll to position [1848, 0]
